Goal: Complete Application Form: Complete application form

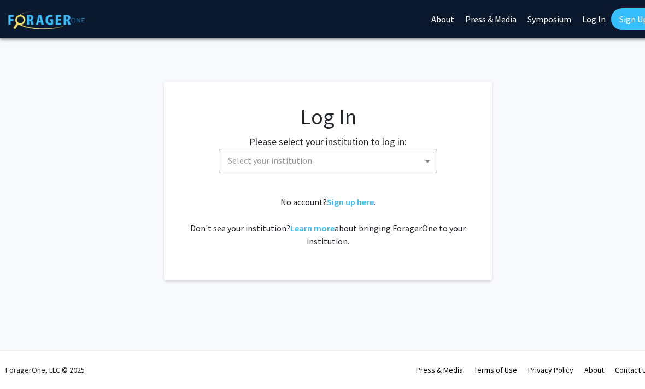
select select
click at [363, 160] on span "Select your institution" at bounding box center [329, 161] width 213 height 22
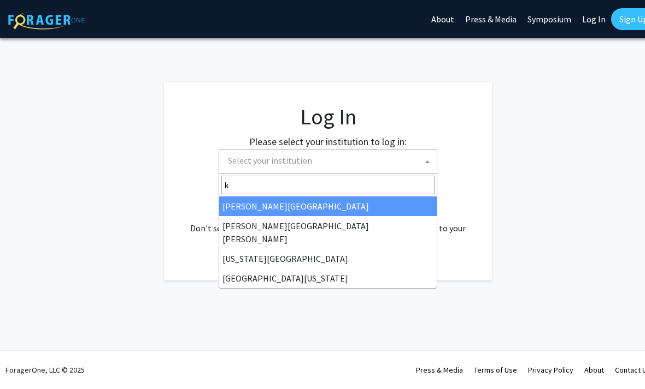
type input "ke"
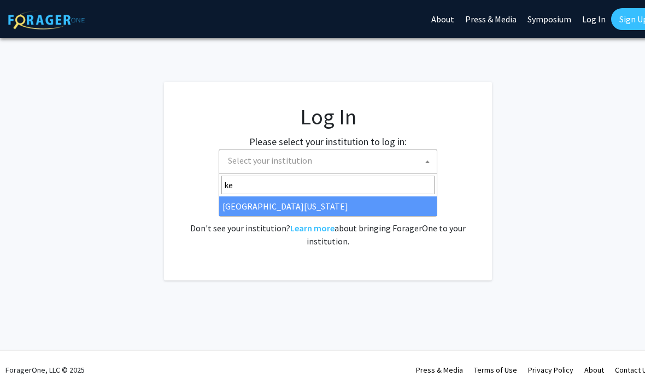
select select "13"
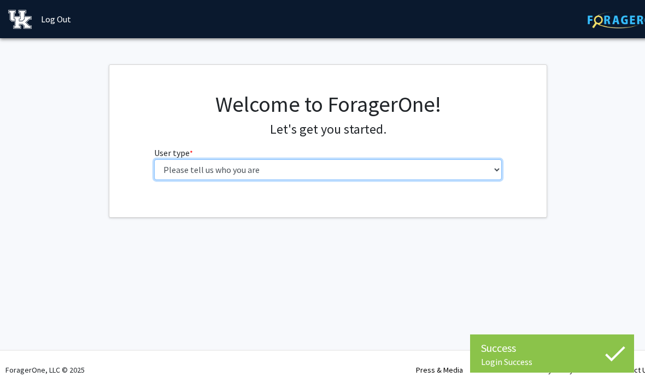
click at [476, 172] on select "Please tell us who you are Undergraduate Student Master's Student Doctoral Cand…" at bounding box center [328, 169] width 348 height 21
select select "1: undergrad"
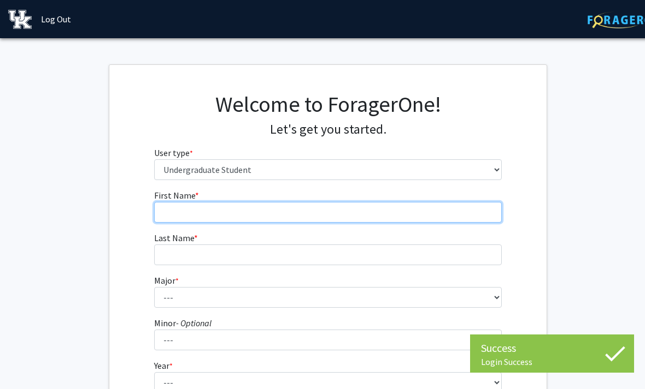
click at [451, 211] on input "First Name * required" at bounding box center [328, 212] width 348 height 21
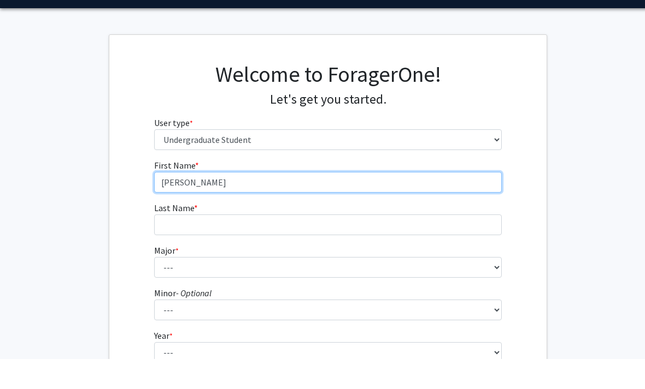
scroll to position [34, 0]
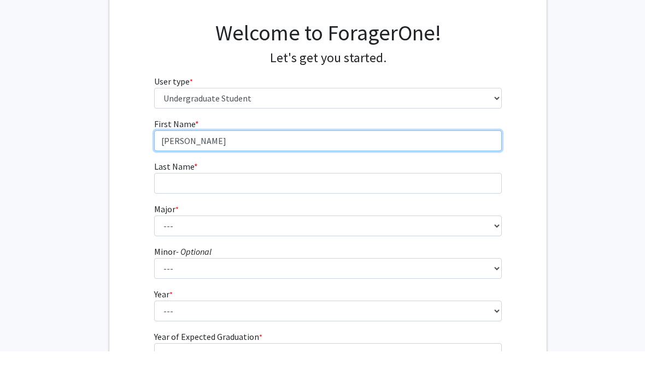
type input "[PERSON_NAME]"
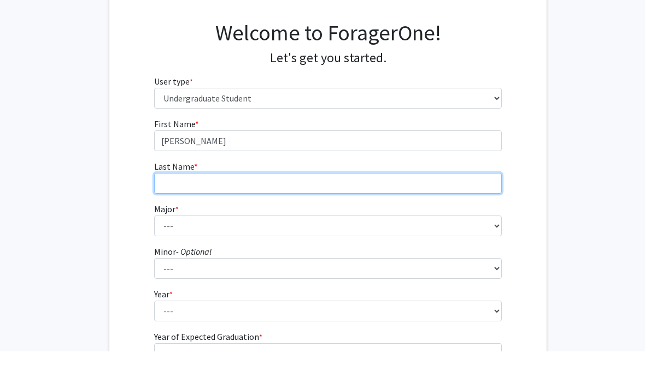
click at [308, 211] on input "Last Name * required" at bounding box center [328, 221] width 348 height 21
type input "Hall"
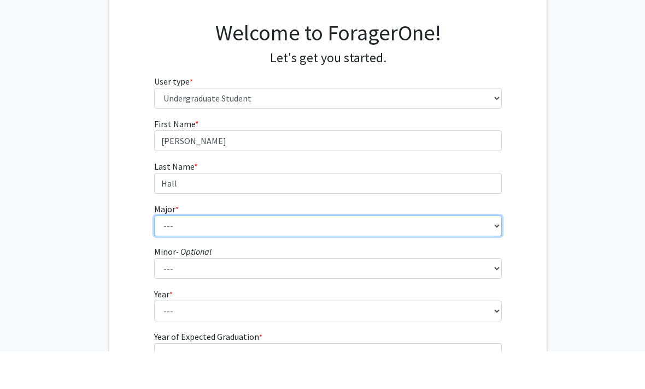
click at [417, 253] on select "--- Accounting Aerospace Engineering African American & Africana Studies Agricu…" at bounding box center [328, 263] width 348 height 21
select select "64: 900"
click at [301, 216] on select "--- Accounting Aerospace Engineering African American & Africana Studies Agricu…" at bounding box center [328, 226] width 348 height 21
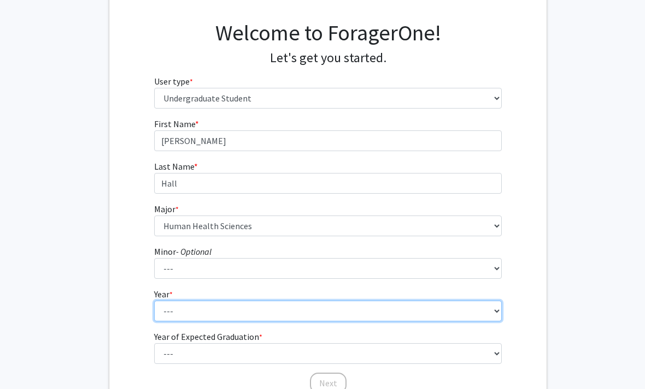
click at [421, 312] on select "--- First-year Sophomore Junior Senior Postbaccalaureate Certificate" at bounding box center [328, 311] width 348 height 21
select select "1: first-year"
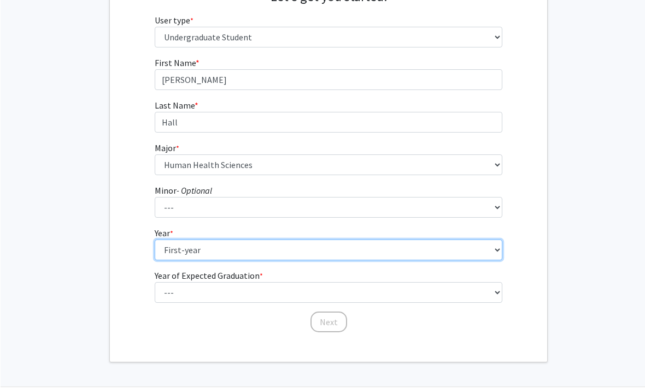
scroll to position [134, 0]
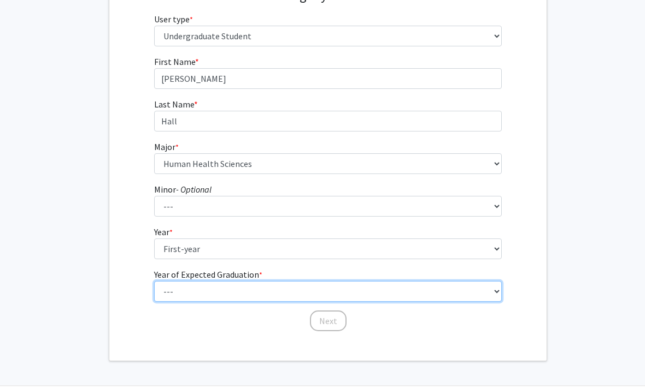
click at [449, 291] on select "--- 2025 2026 2027 2028 2029 2030 2031 2032 2033 2034" at bounding box center [328, 291] width 348 height 21
select select "5: 2029"
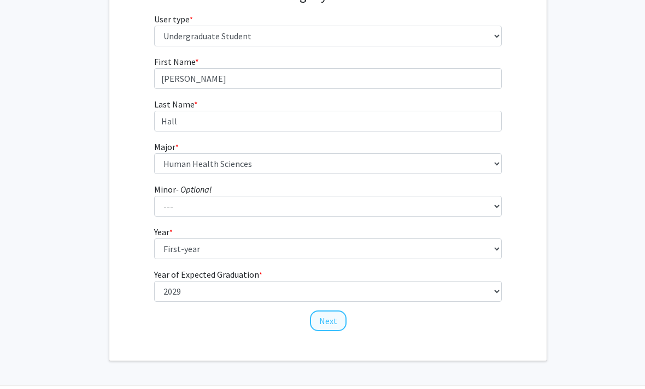
click at [339, 316] on button "Next" at bounding box center [328, 321] width 37 height 21
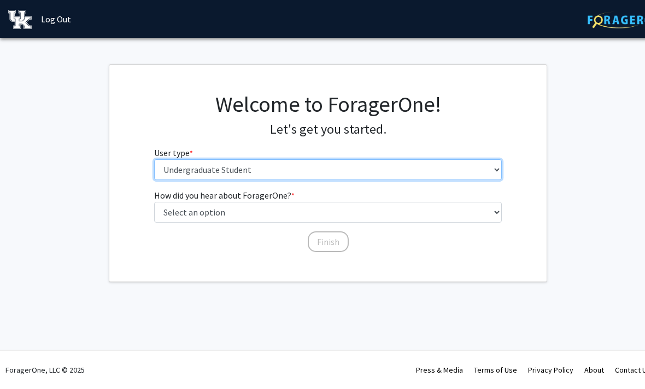
click at [466, 161] on select "Please tell us who you are Undergraduate Student Master's Student Doctoral Cand…" at bounding box center [328, 169] width 348 height 21
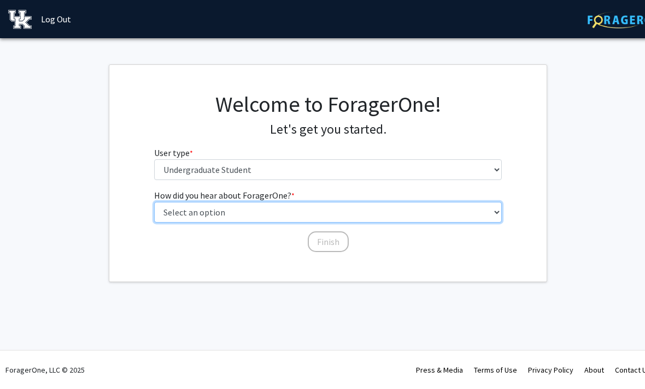
click at [497, 208] on select "Select an option Peer/student recommendation Faculty/staff recommendation Unive…" at bounding box center [328, 212] width 348 height 21
click at [487, 212] on select "Select an option Peer/student recommendation Faculty/staff recommendation Unive…" at bounding box center [328, 212] width 348 height 21
select select "2: faculty_recommendation"
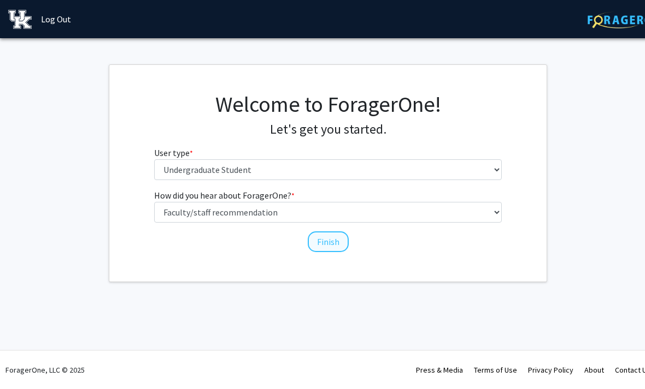
click at [326, 251] on button "Finish" at bounding box center [328, 242] width 41 height 21
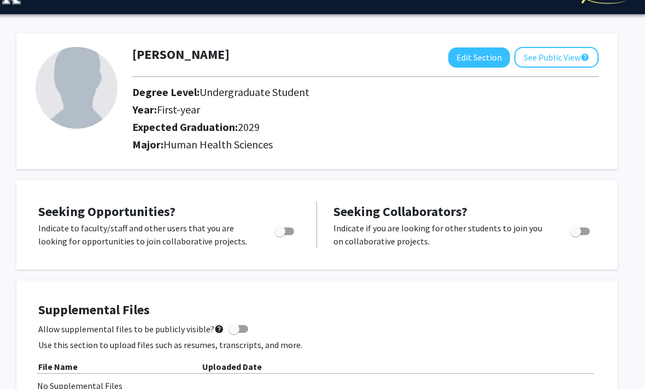
scroll to position [5, 11]
